Goal: Obtain resource: Download file/media

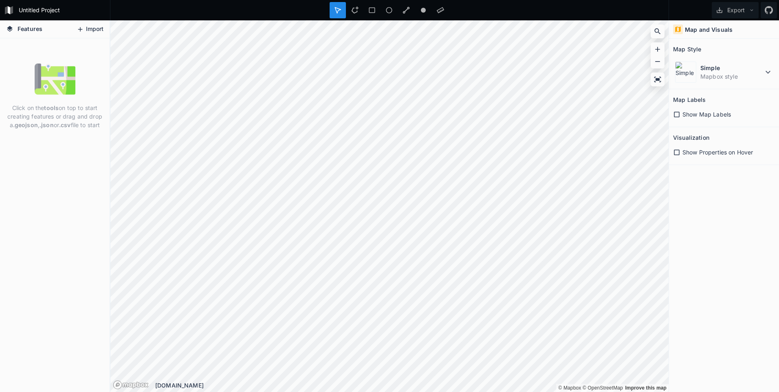
click at [92, 29] on button "Import" at bounding box center [90, 29] width 35 height 13
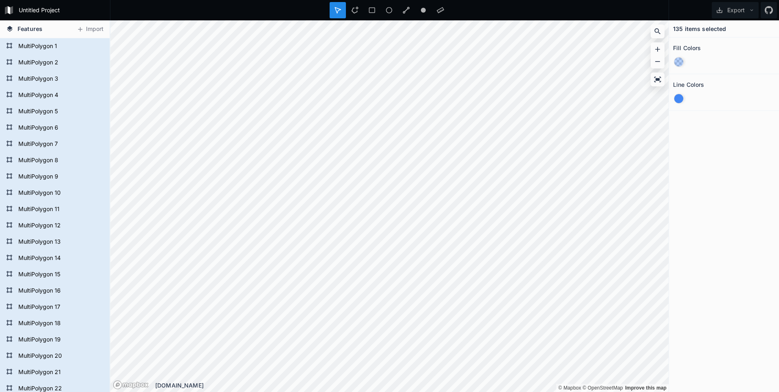
click at [7, 28] on icon at bounding box center [9, 28] width 7 height 7
click at [10, 29] on icon at bounding box center [10, 29] width 6 height 6
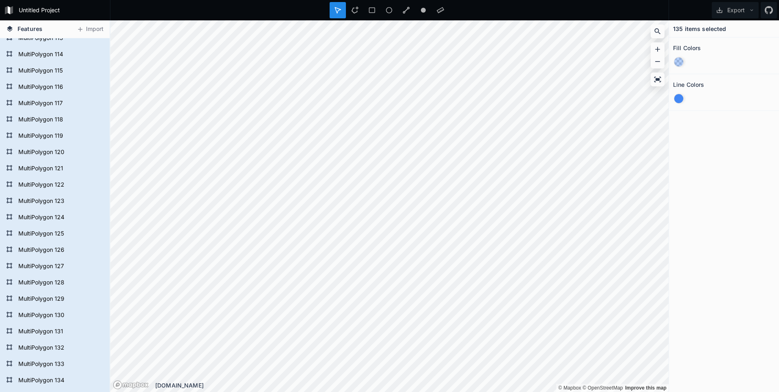
scroll to position [1970, 0]
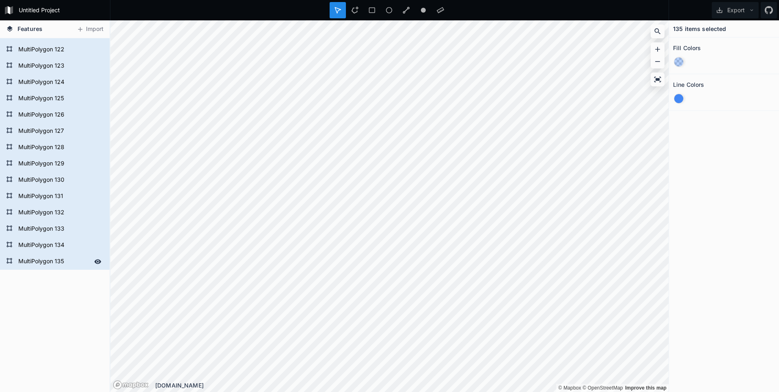
click at [95, 261] on icon at bounding box center [98, 261] width 7 height 4
click at [94, 262] on icon at bounding box center [97, 261] width 7 height 7
click at [680, 98] on div at bounding box center [679, 98] width 9 height 9
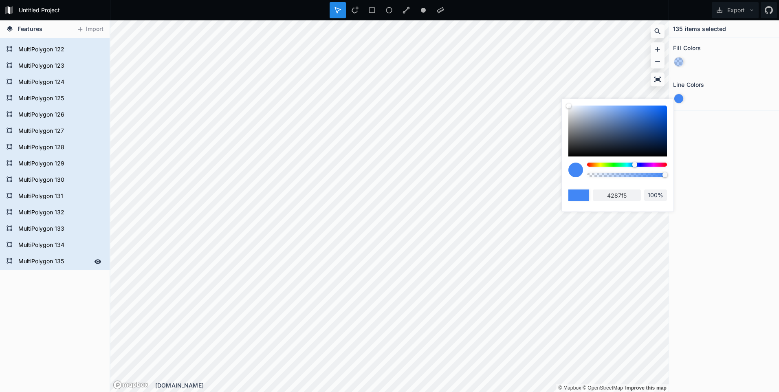
click at [679, 62] on div at bounding box center [679, 61] width 9 height 9
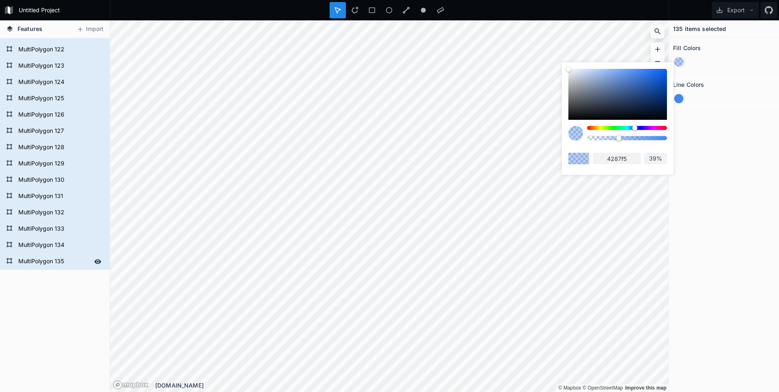
click at [578, 135] on div at bounding box center [576, 133] width 15 height 15
drag, startPoint x: 618, startPoint y: 137, endPoint x: 596, endPoint y: 140, distance: 22.2
click at [617, 137] on div at bounding box center [619, 138] width 5 height 5
type input "3%"
click at [571, 116] on div at bounding box center [618, 94] width 99 height 51
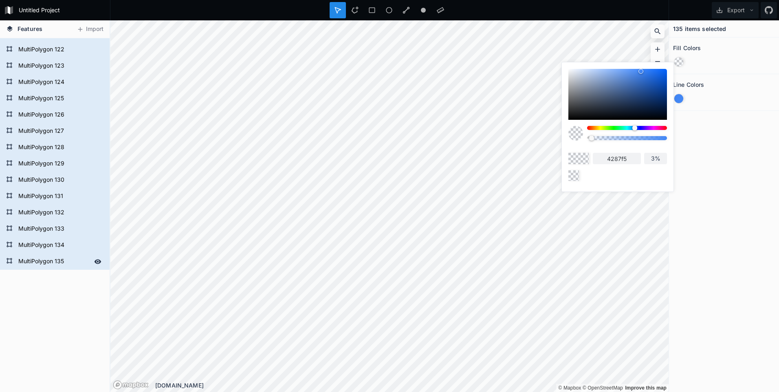
type input "141414"
click at [590, 138] on div at bounding box center [592, 138] width 5 height 5
click at [681, 93] on div at bounding box center [681, 98] width 16 height 15
click at [680, 101] on div at bounding box center [679, 98] width 9 height 9
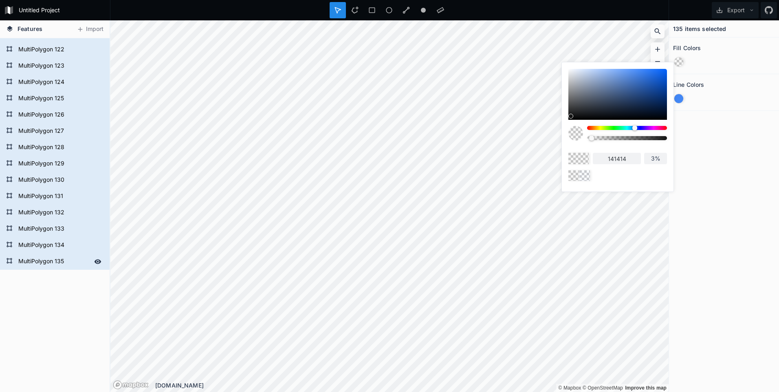
click at [680, 59] on div at bounding box center [679, 61] width 9 height 9
click at [679, 62] on div at bounding box center [679, 61] width 9 height 9
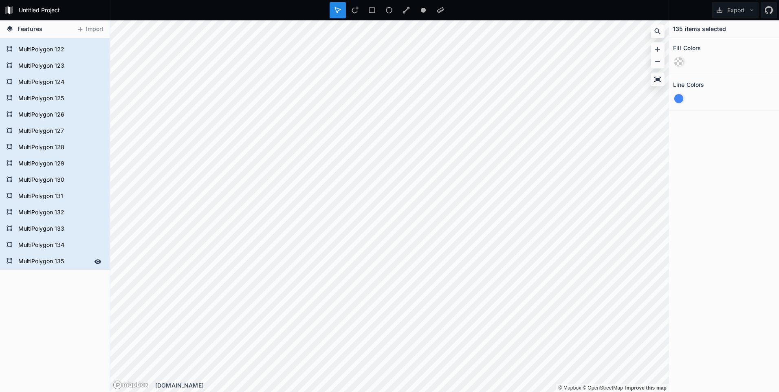
click at [678, 61] on div at bounding box center [679, 61] width 9 height 9
click at [752, 12] on icon at bounding box center [752, 10] width 6 height 6
click at [680, 97] on div at bounding box center [679, 98] width 9 height 9
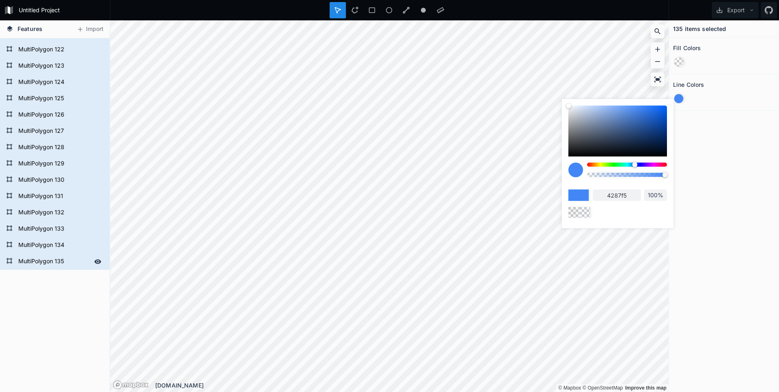
click at [664, 153] on div at bounding box center [618, 131] width 99 height 51
drag, startPoint x: 664, startPoint y: 153, endPoint x: 585, endPoint y: 109, distance: 90.2
click at [572, 108] on div at bounding box center [569, 106] width 5 height 5
click at [645, 137] on div at bounding box center [618, 131] width 99 height 51
type input "173463"
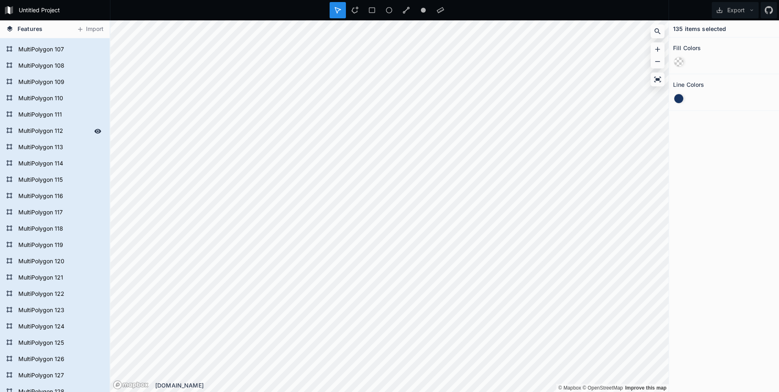
scroll to position [1644, 0]
click at [40, 144] on form "MultiPolygon 108" at bounding box center [54, 147] width 76 height 12
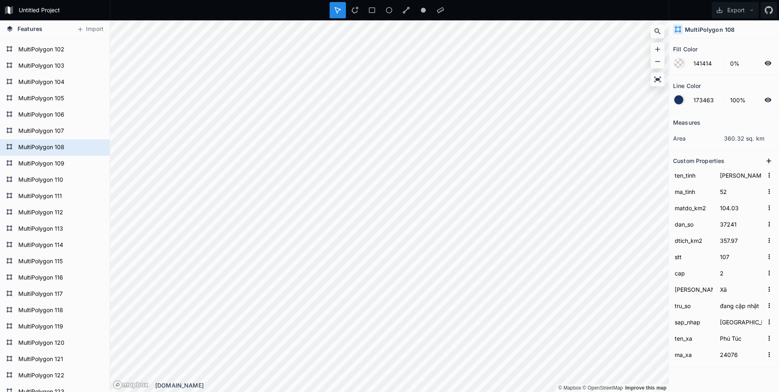
click at [682, 62] on div at bounding box center [679, 63] width 9 height 9
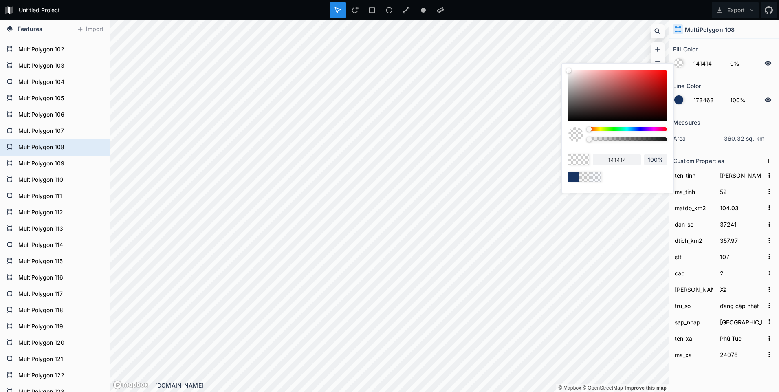
click at [667, 76] on div "141414 100%" at bounding box center [618, 126] width 112 height 125
click at [665, 74] on div at bounding box center [618, 95] width 99 height 51
type input "EB0707"
type input "eb0707"
type input "0%"
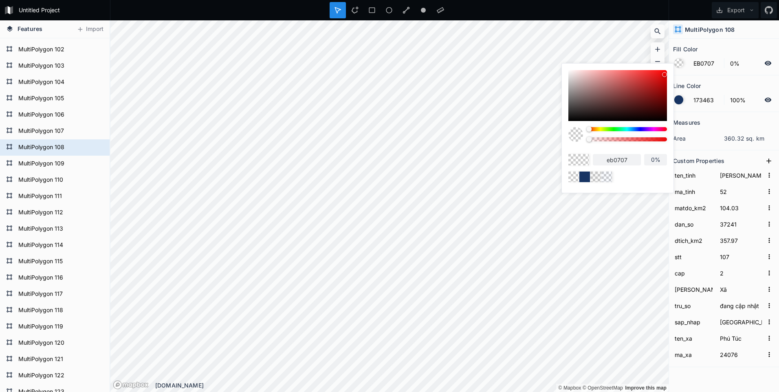
click at [664, 139] on div at bounding box center [627, 139] width 80 height 4
type input "98%"
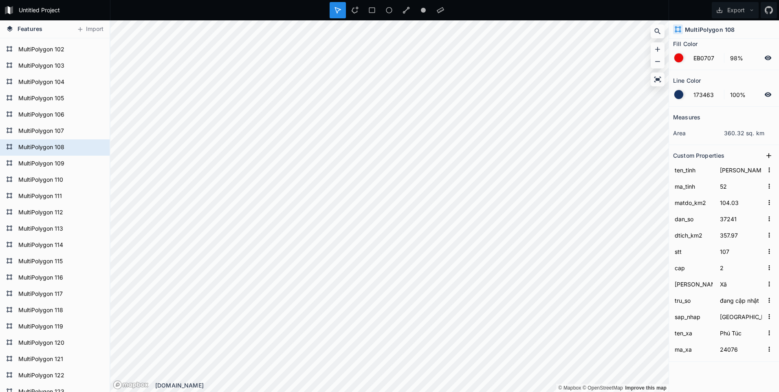
scroll to position [0, 0]
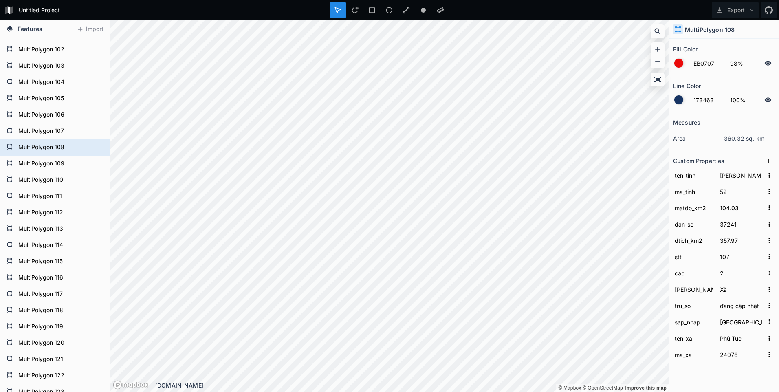
click at [710, 29] on h4 "MultiPolygon 108" at bounding box center [710, 29] width 50 height 9
drag, startPoint x: 737, startPoint y: 30, endPoint x: 675, endPoint y: 29, distance: 62.0
click at [675, 29] on div "MultiPolygon 108" at bounding box center [724, 29] width 110 height 18
drag, startPoint x: 675, startPoint y: 29, endPoint x: 753, endPoint y: 31, distance: 77.9
click at [753, 31] on div "MultiPolygon 108" at bounding box center [724, 29] width 110 height 18
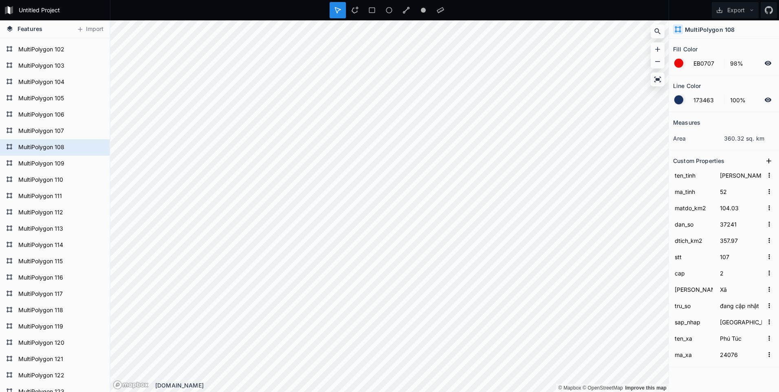
click at [723, 30] on h4 "MultiPolygon 108" at bounding box center [710, 29] width 50 height 9
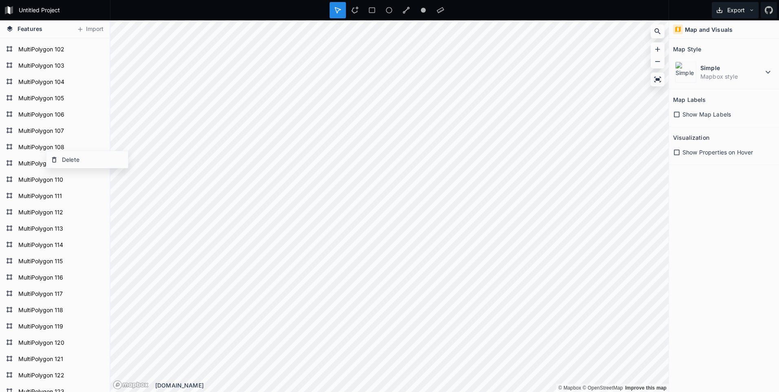
click at [735, 9] on button "Export" at bounding box center [735, 10] width 47 height 16
click at [724, 33] on div "Export Image" at bounding box center [734, 30] width 82 height 17
click at [558, 12] on div at bounding box center [389, 10] width 559 height 20
click at [771, 70] on icon at bounding box center [769, 72] width 10 height 10
click at [752, 67] on dt "Simple" at bounding box center [732, 68] width 63 height 9
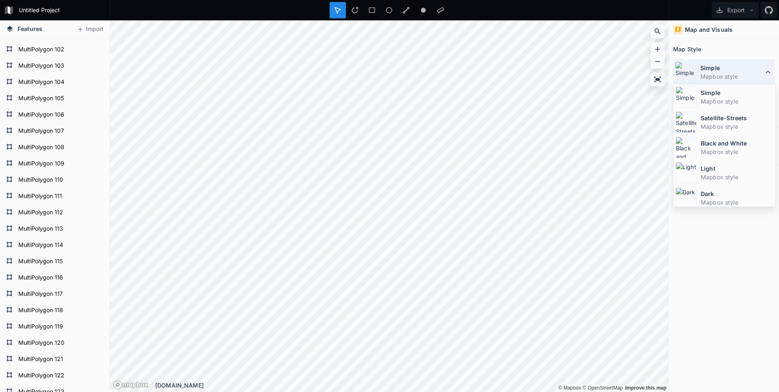
click at [772, 72] on icon at bounding box center [769, 72] width 10 height 10
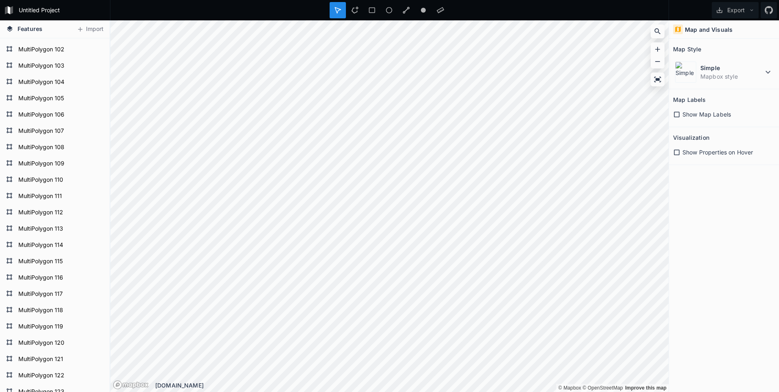
click at [674, 114] on icon at bounding box center [676, 114] width 7 height 7
click at [677, 114] on icon at bounding box center [677, 115] width 6 height 6
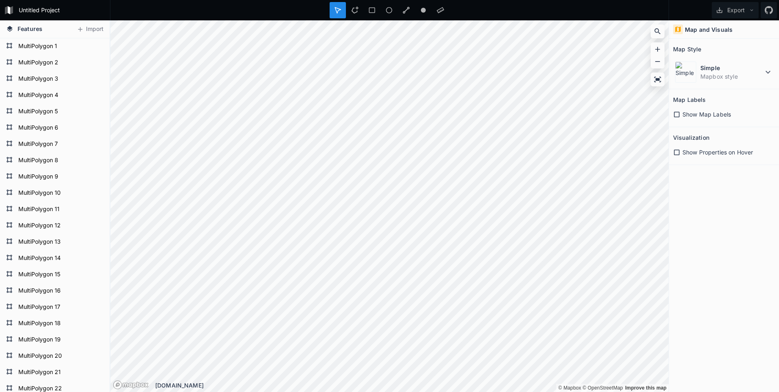
click at [8, 27] on icon at bounding box center [10, 29] width 6 height 6
click at [722, 74] on dd "Mapbox style" at bounding box center [732, 76] width 63 height 9
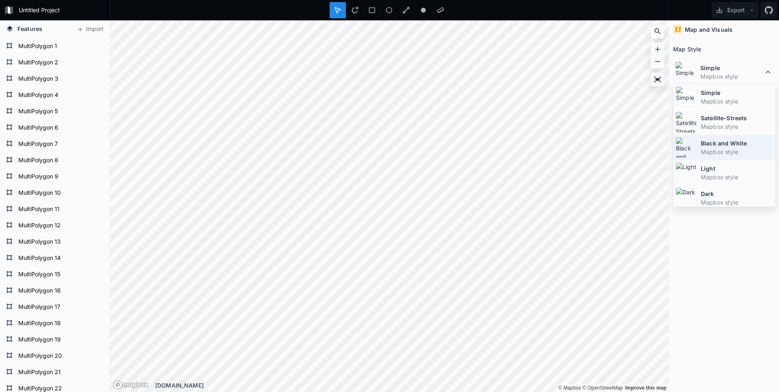
click at [694, 148] on img at bounding box center [686, 147] width 21 height 21
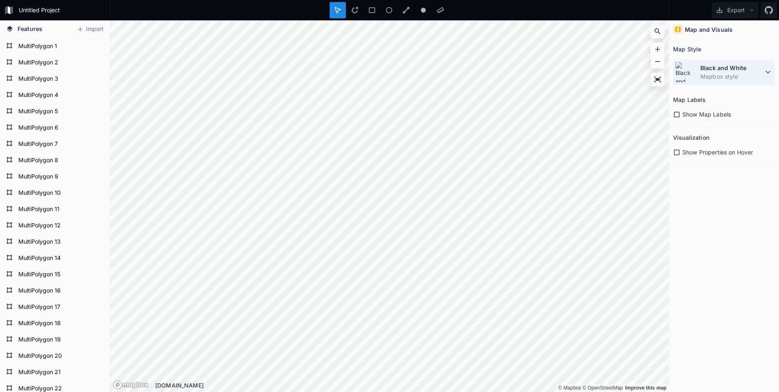
click at [720, 76] on dd "Mapbox style" at bounding box center [732, 76] width 63 height 9
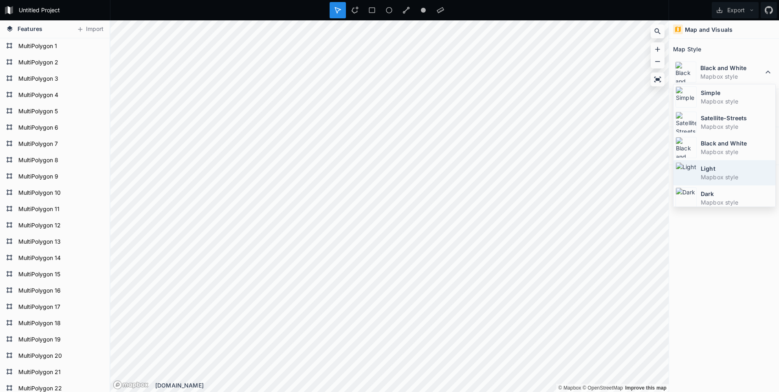
click at [694, 174] on img at bounding box center [686, 172] width 21 height 21
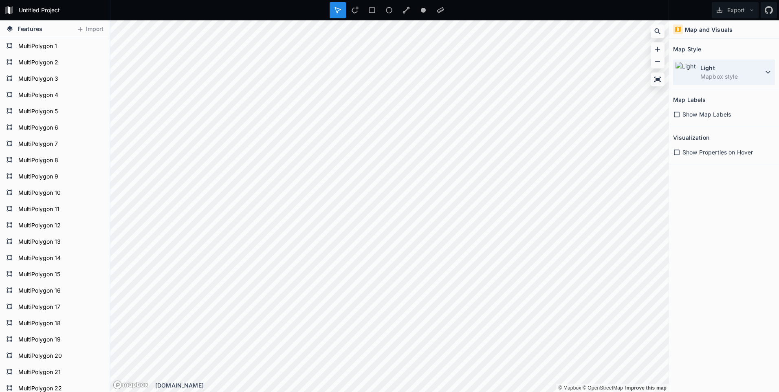
click at [726, 73] on dd "Mapbox style" at bounding box center [732, 76] width 63 height 9
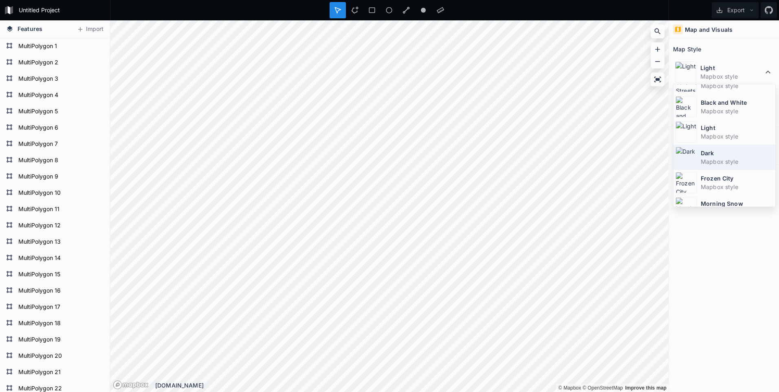
scroll to position [55, 0]
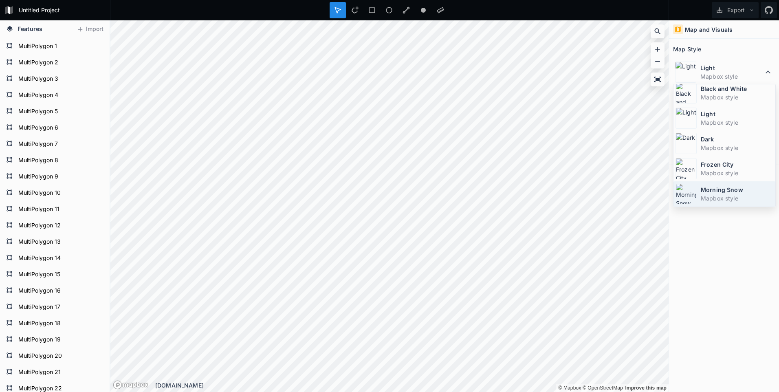
click at [693, 194] on img at bounding box center [686, 193] width 21 height 21
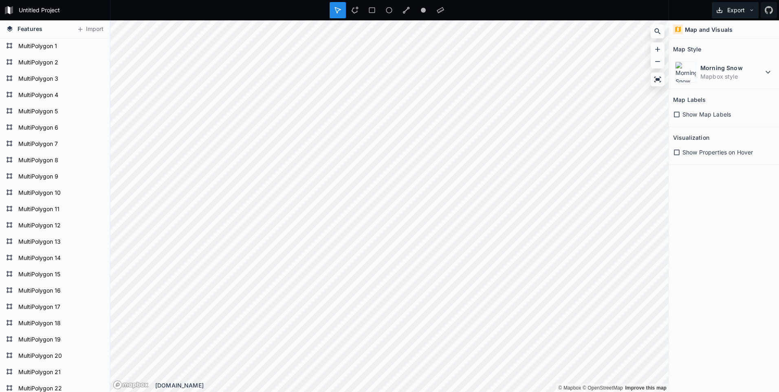
click at [743, 13] on button "Export" at bounding box center [735, 10] width 47 height 16
click at [718, 47] on div "Export as .geojson" at bounding box center [734, 46] width 82 height 17
